Goal: Check status: Check status

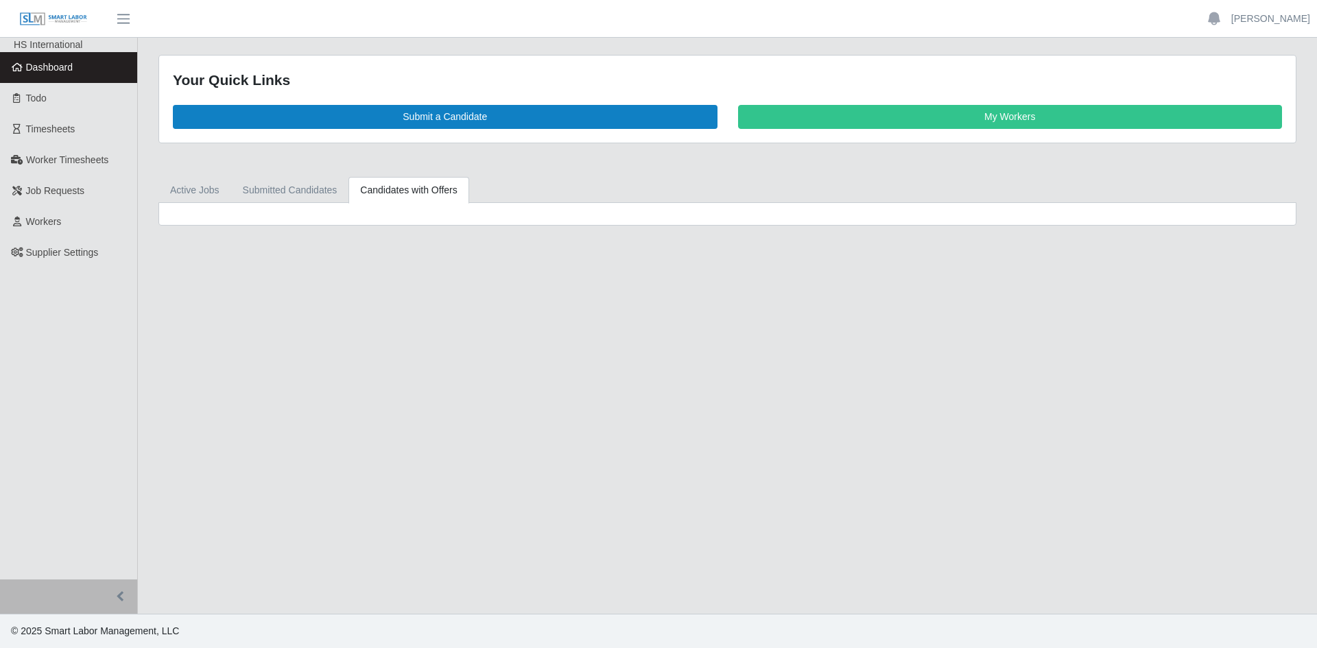
click at [62, 64] on span "Dashboard" at bounding box center [49, 67] width 47 height 11
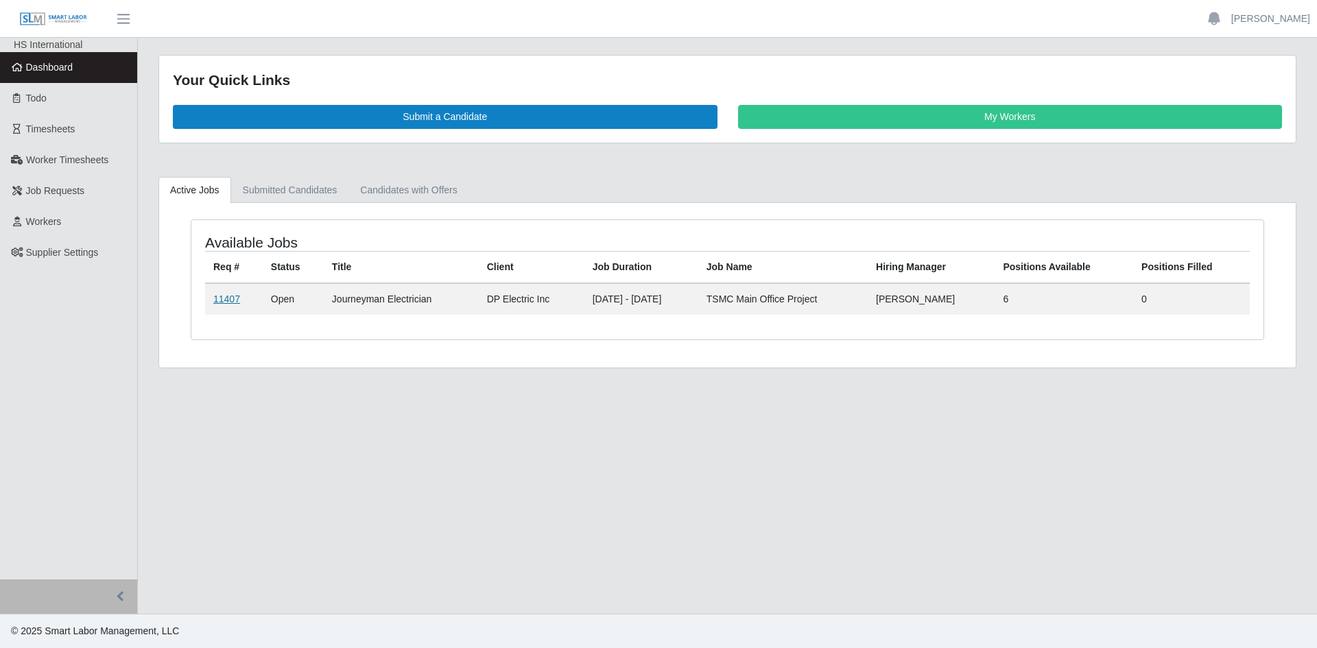
click at [229, 299] on link "11407" at bounding box center [226, 299] width 27 height 11
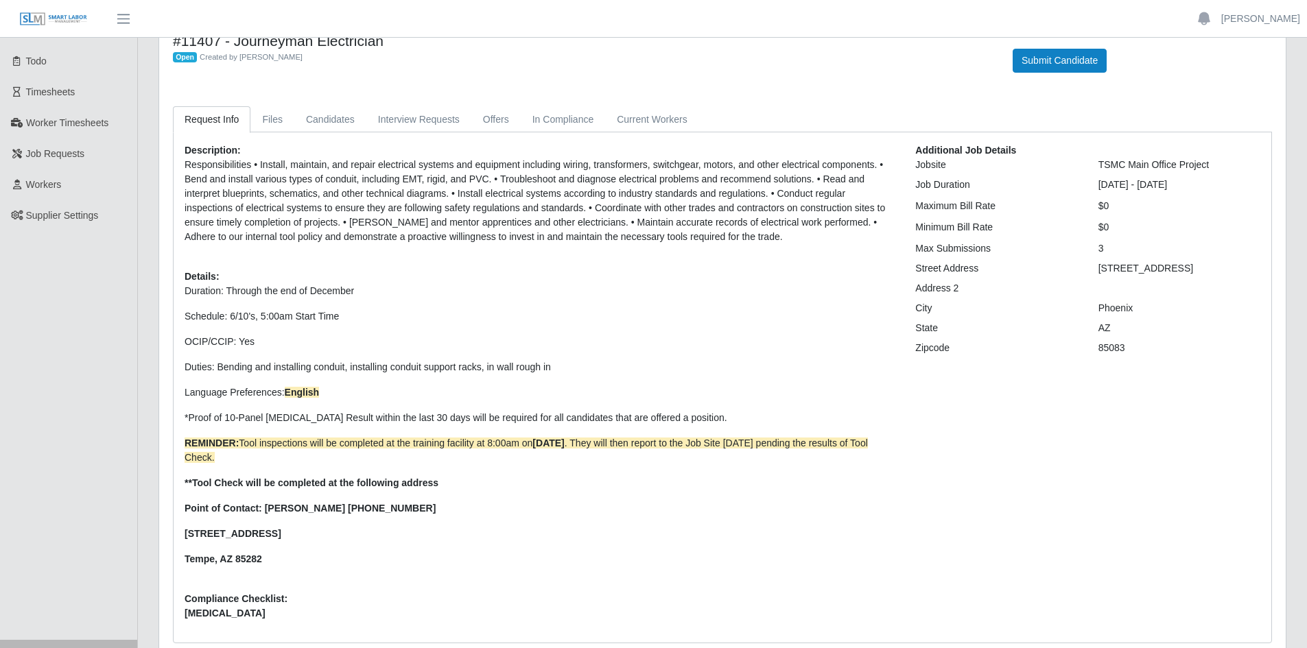
scroll to position [69, 0]
